Goal: Task Accomplishment & Management: Manage account settings

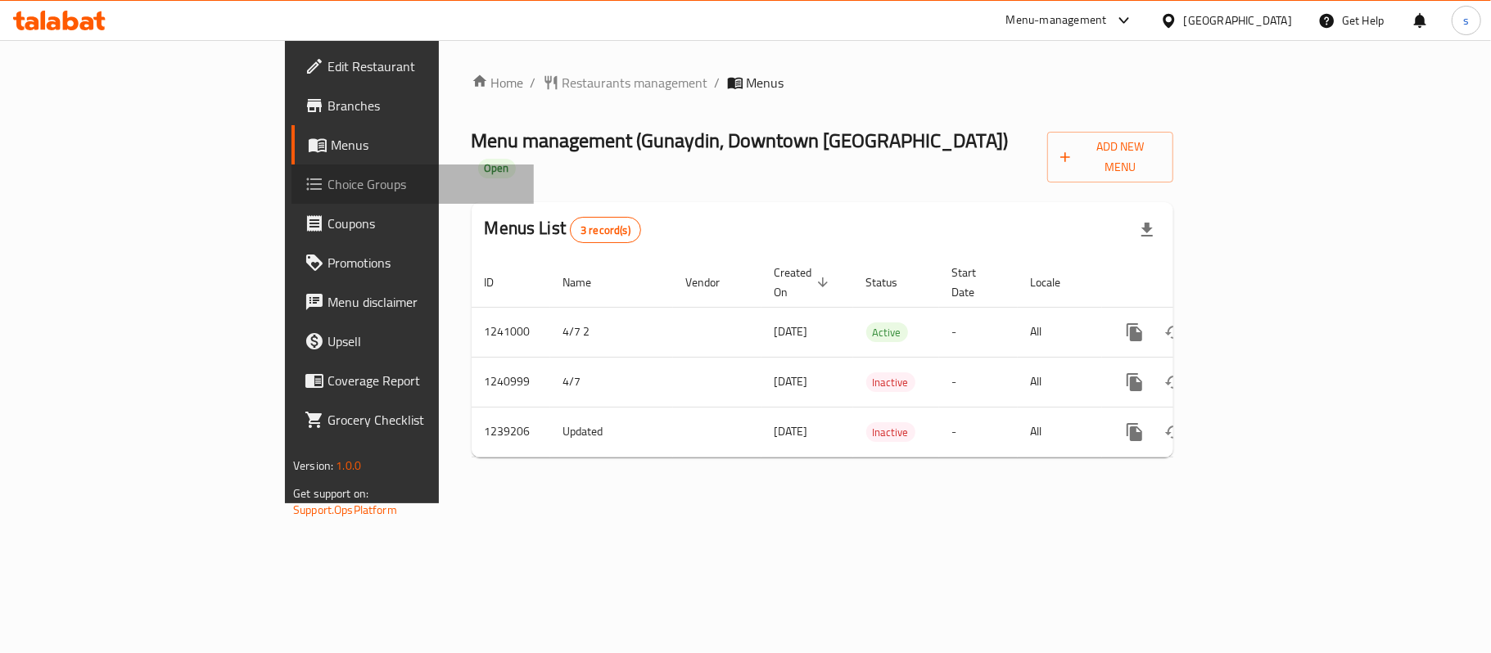
click at [327, 187] on span "Choice Groups" at bounding box center [423, 184] width 193 height 20
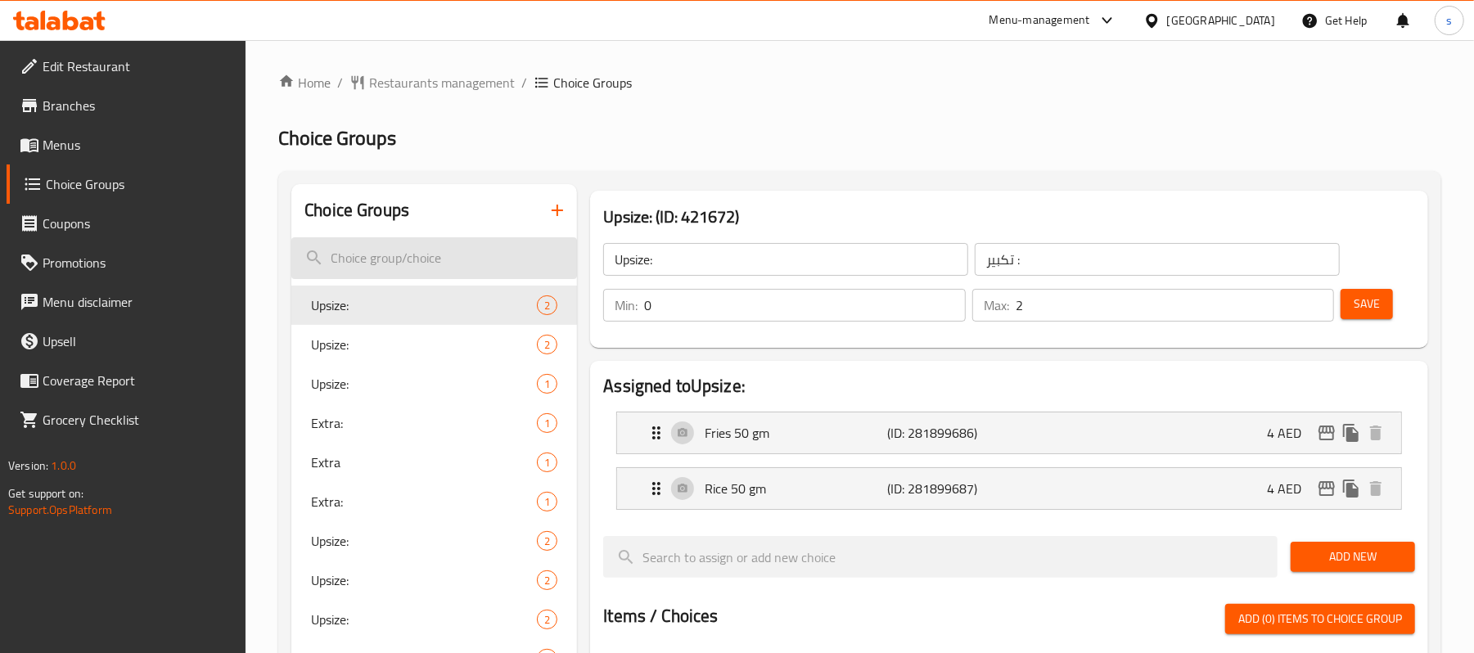
click at [371, 264] on input "search" at bounding box center [434, 258] width 286 height 42
paste input "addition:"
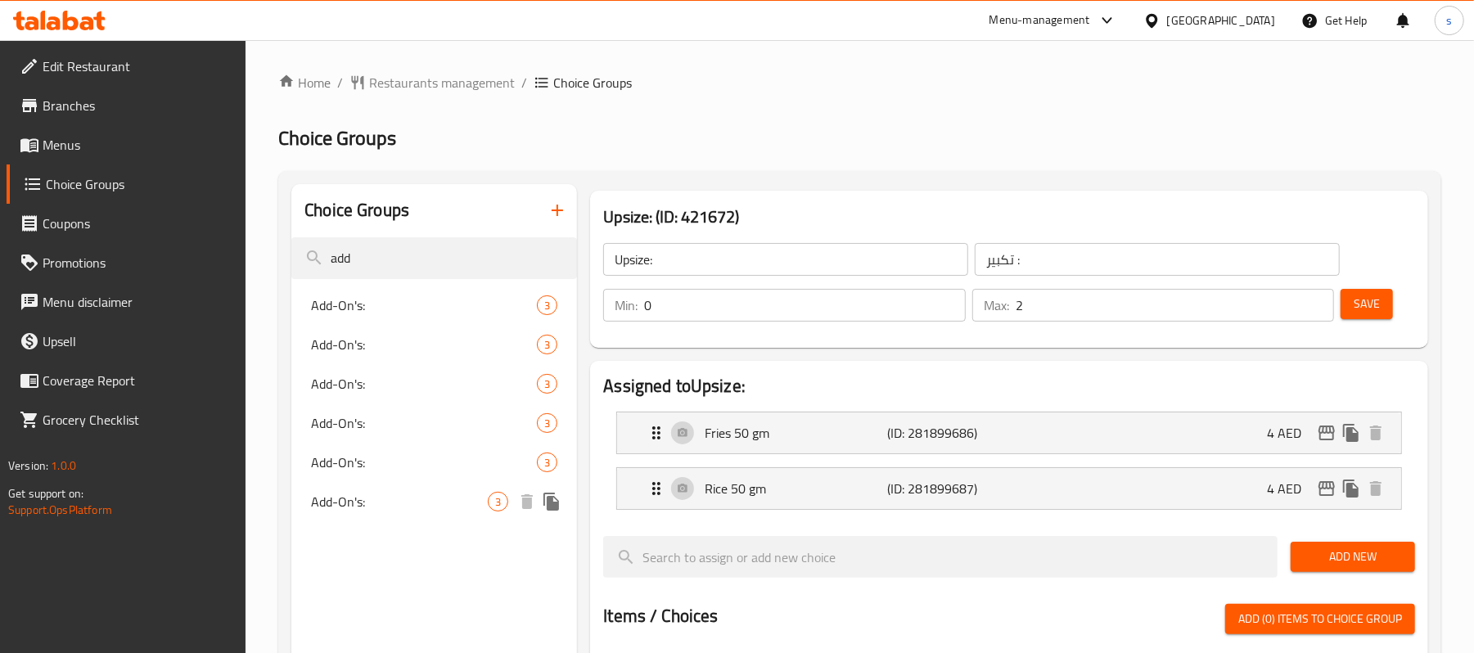
type input "add"
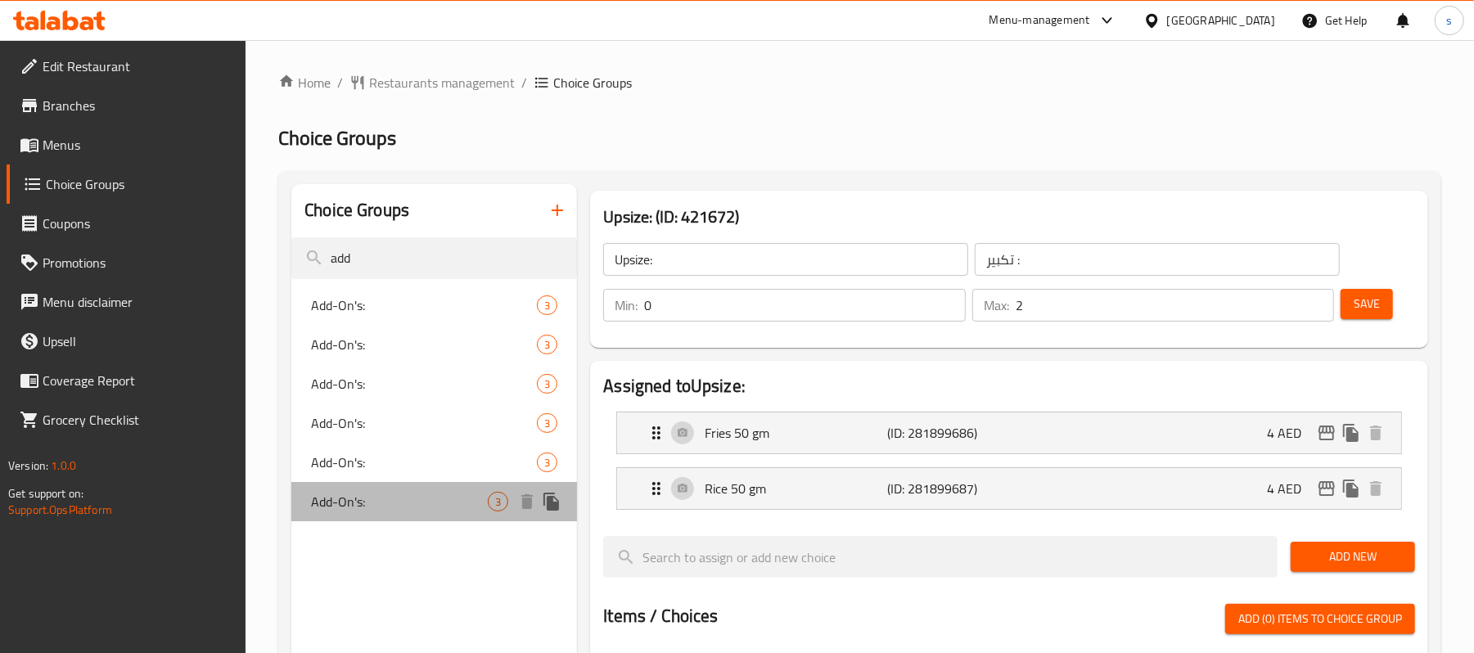
click at [440, 498] on span "Add-On's:" at bounding box center [399, 502] width 177 height 20
type input "Add-On's:"
type input "الإضافات:"
type input "3"
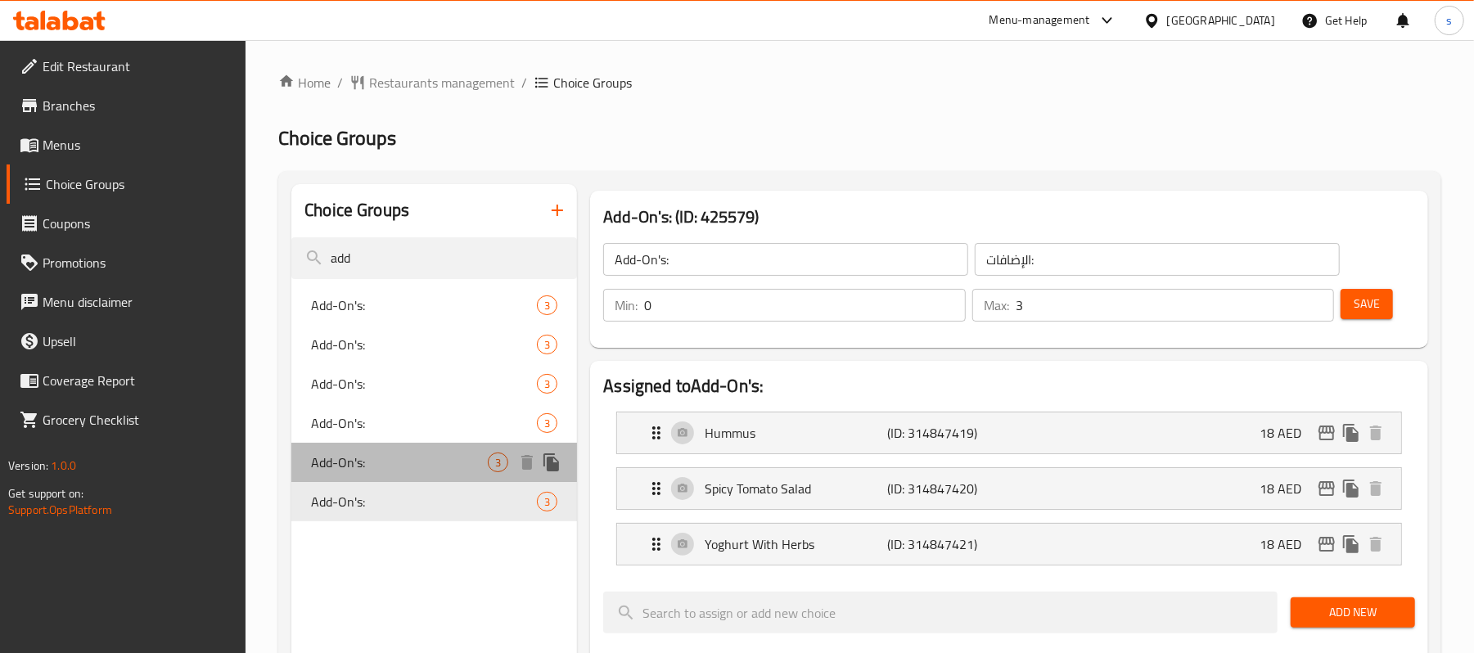
click at [394, 449] on div "Add-On's: 3" at bounding box center [434, 462] width 286 height 39
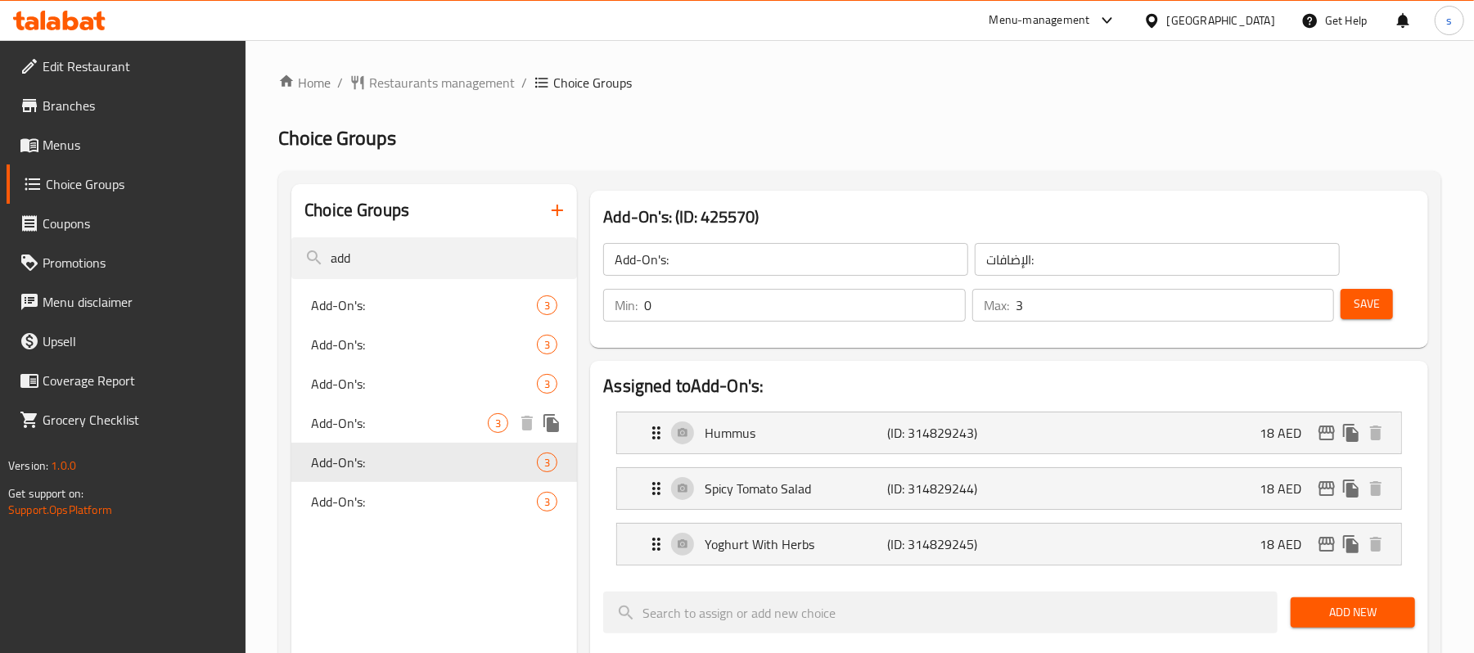
click at [386, 413] on span "Add-On's:" at bounding box center [399, 423] width 177 height 20
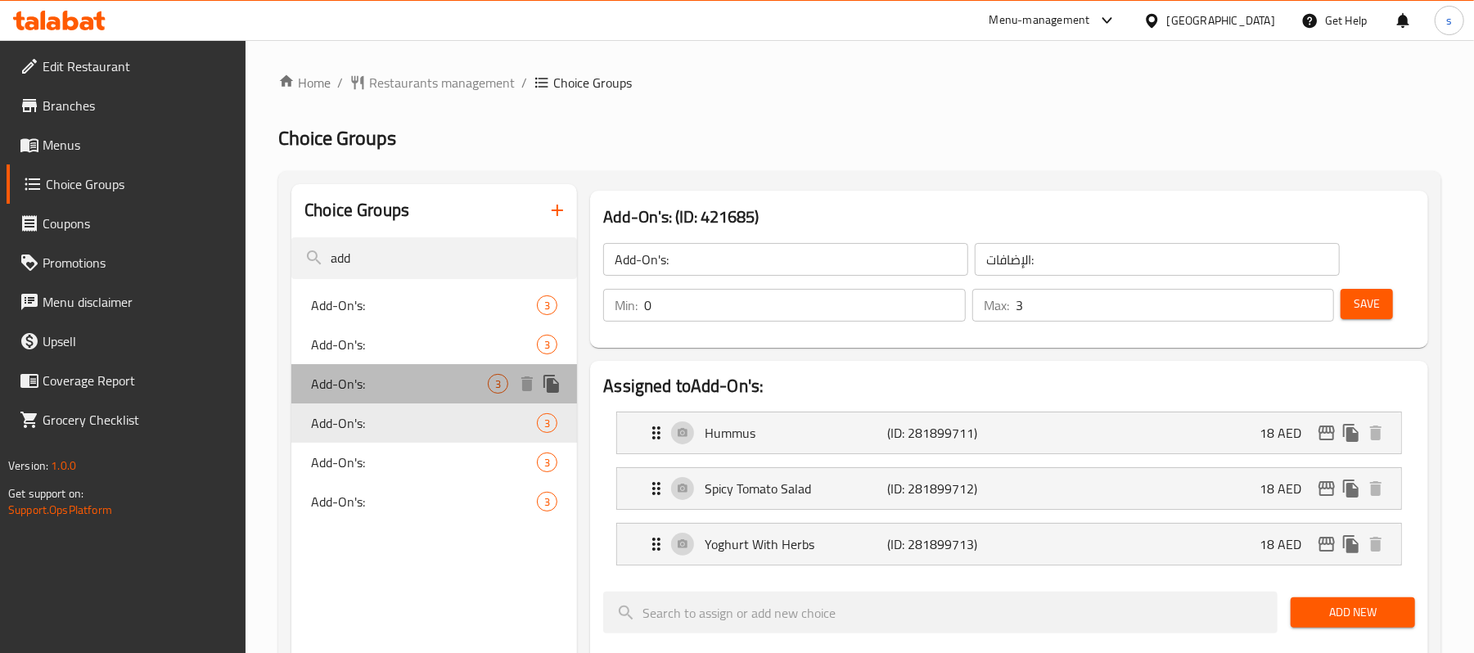
click at [397, 377] on span "Add-On's:" at bounding box center [399, 384] width 177 height 20
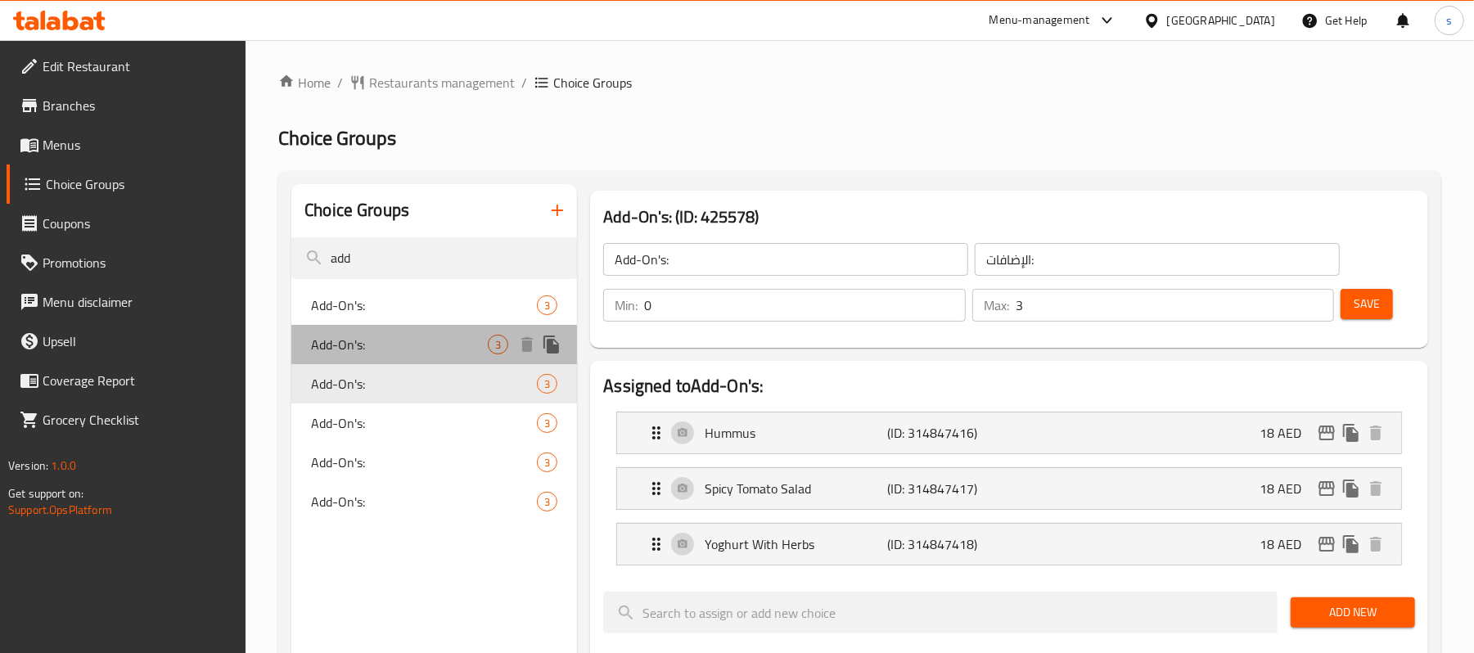
click at [357, 352] on span "Add-On's:" at bounding box center [399, 345] width 177 height 20
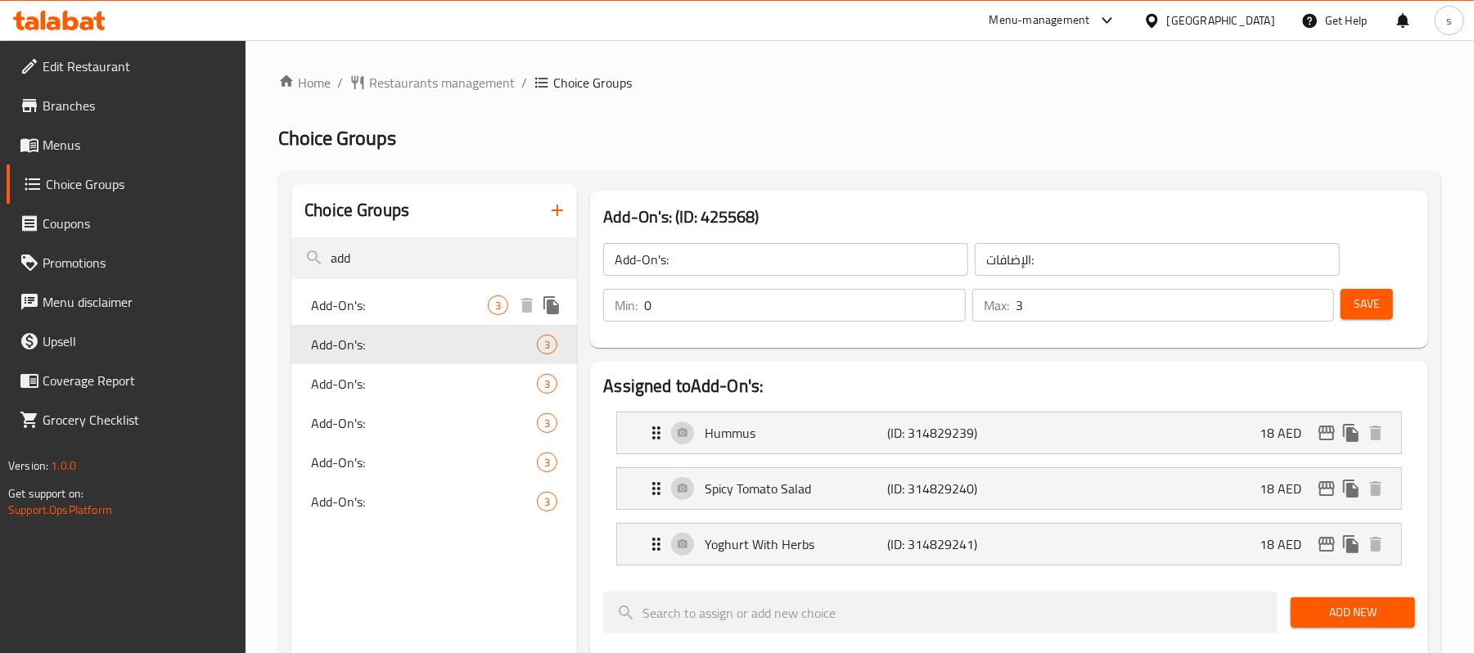
click at [365, 314] on span "Add-On's:" at bounding box center [399, 306] width 177 height 20
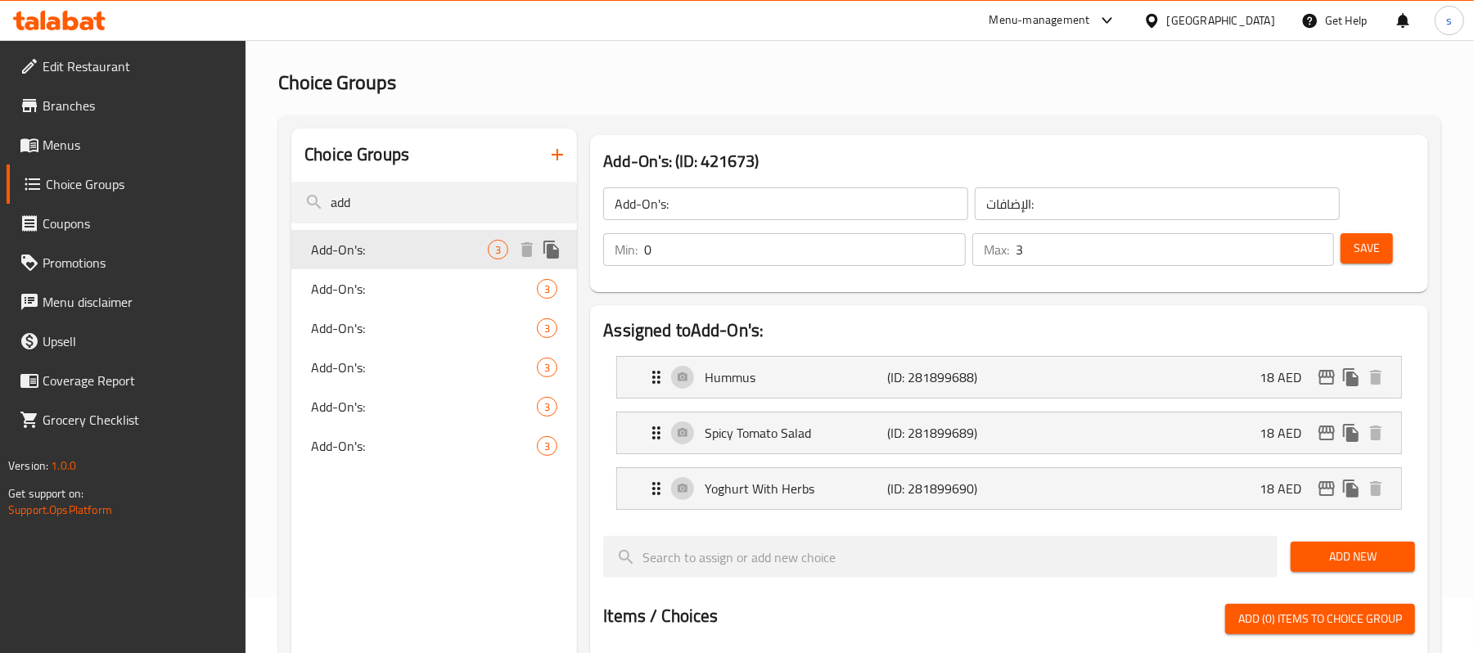
scroll to position [109, 0]
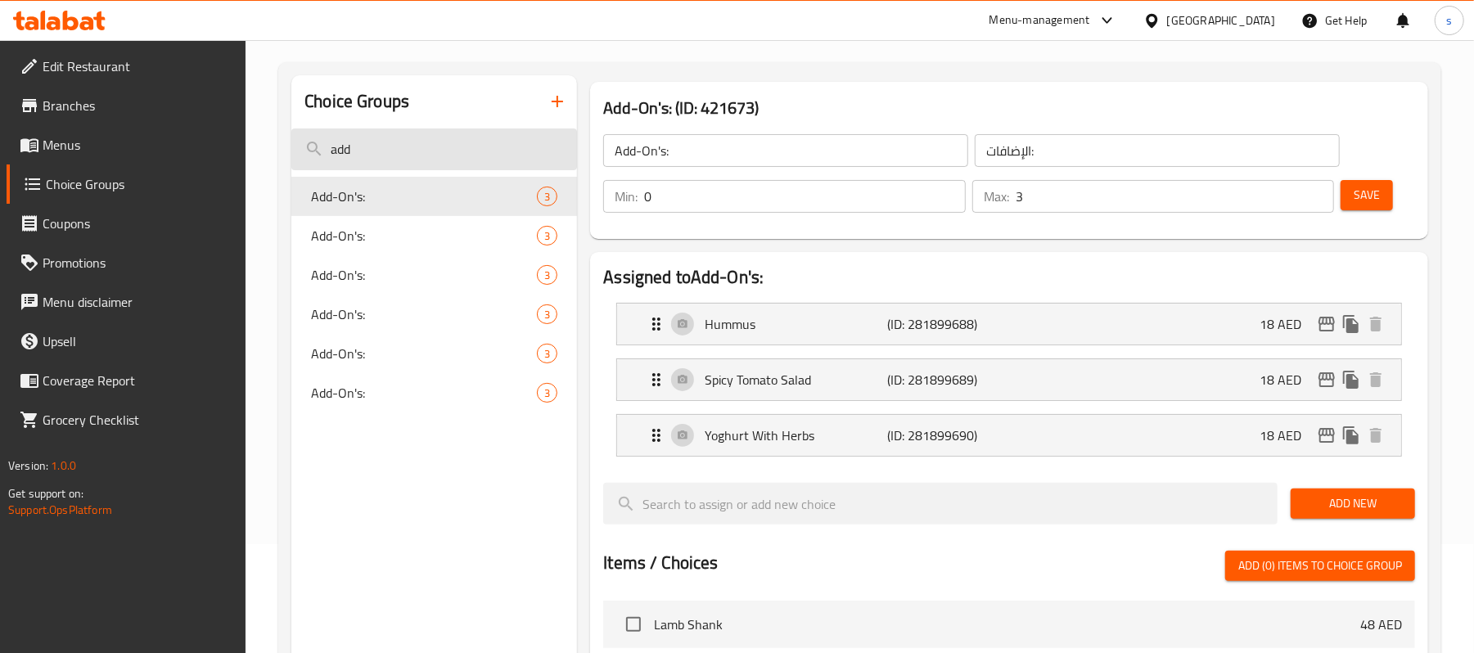
click at [408, 165] on input "add" at bounding box center [434, 150] width 286 height 42
click at [437, 161] on input "add" at bounding box center [434, 150] width 286 height 42
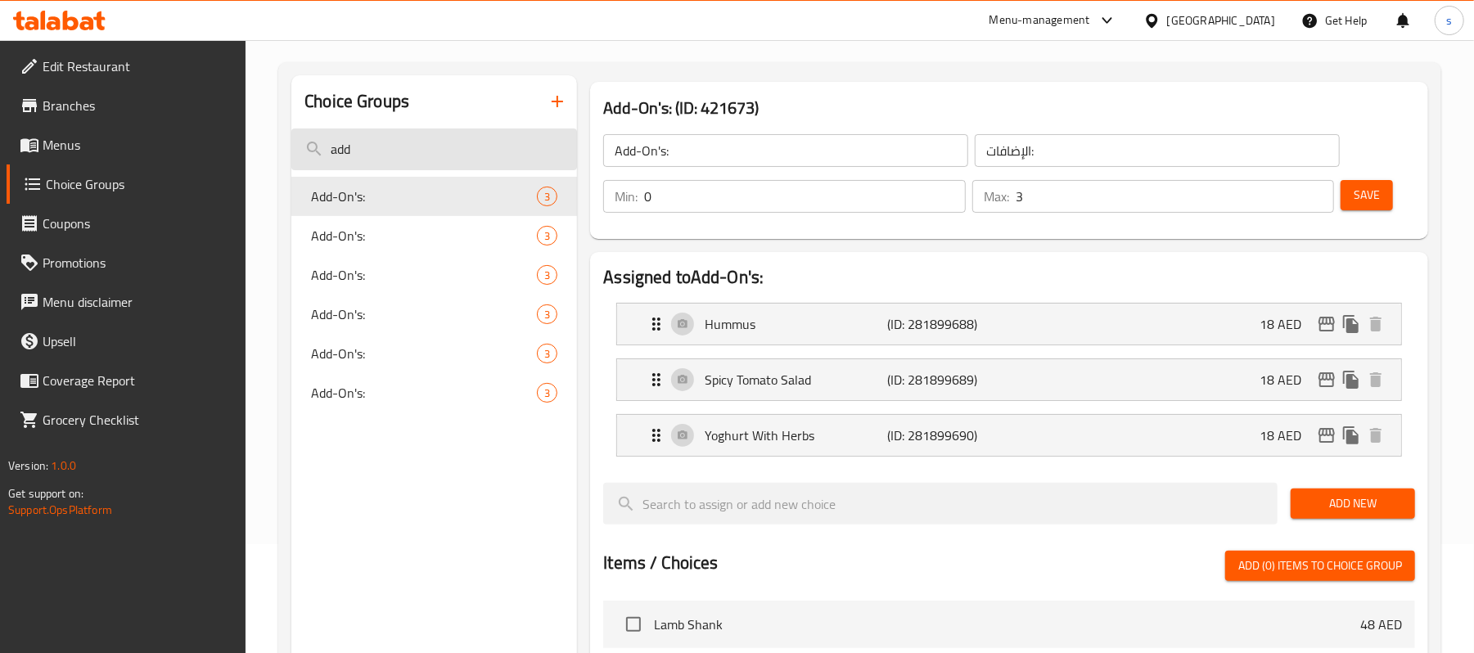
paste input "itional"
click at [437, 161] on input "add" at bounding box center [434, 150] width 286 height 42
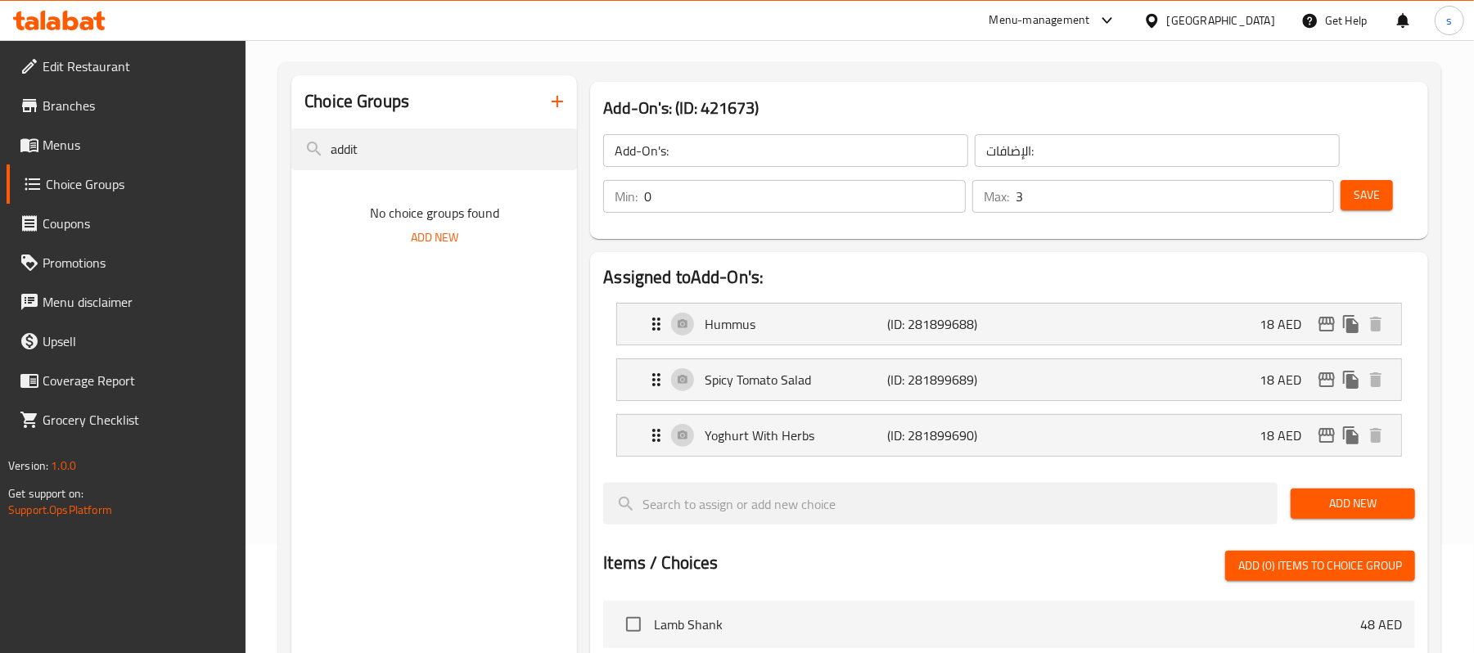
type input "addit"
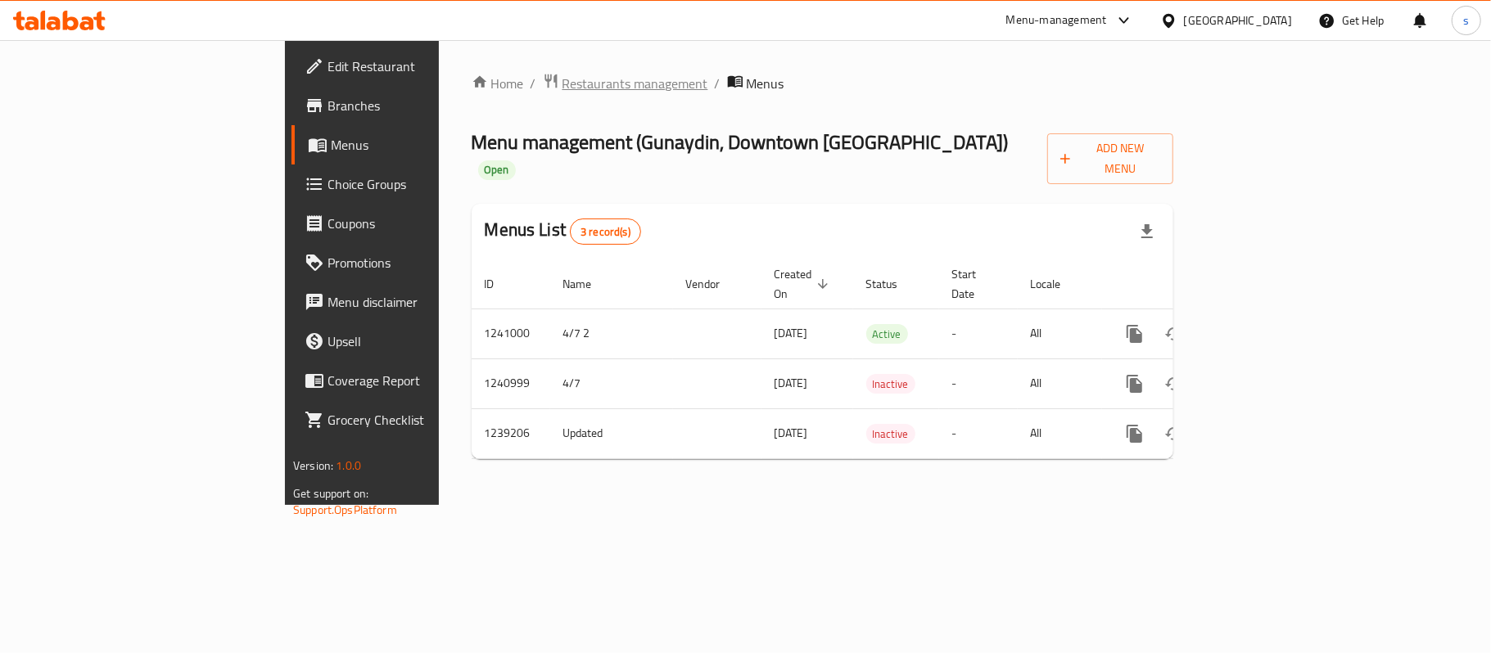
click at [562, 86] on span "Restaurants management" at bounding box center [635, 84] width 146 height 20
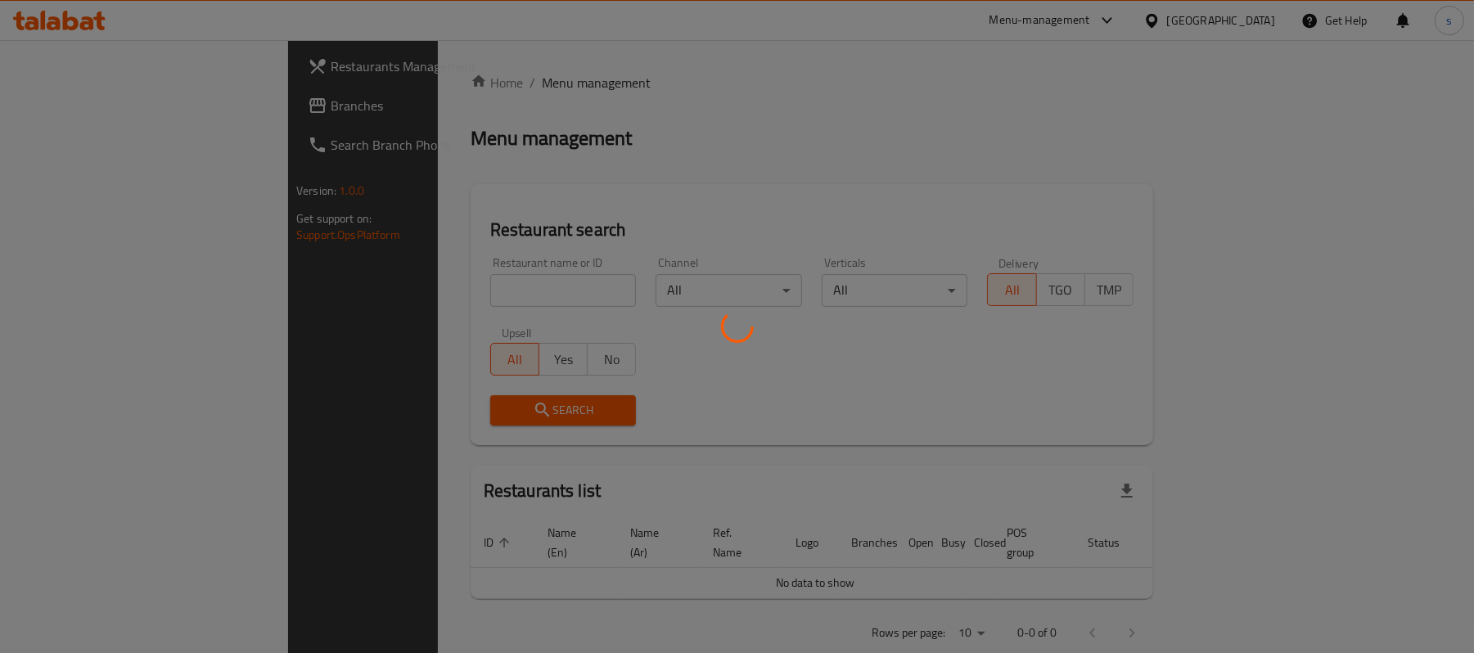
click at [77, 102] on div at bounding box center [737, 326] width 1474 height 653
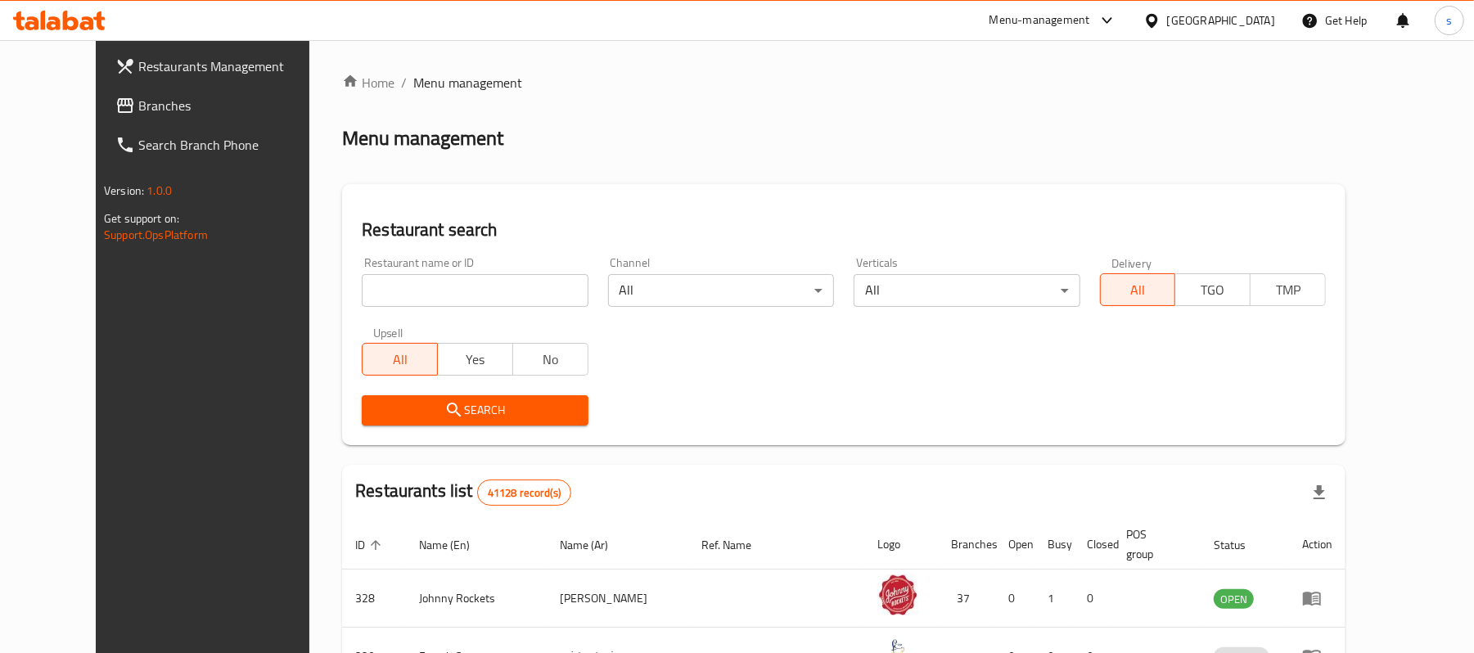
click at [138, 102] on span "Branches" at bounding box center [233, 106] width 191 height 20
